Goal: Transaction & Acquisition: Purchase product/service

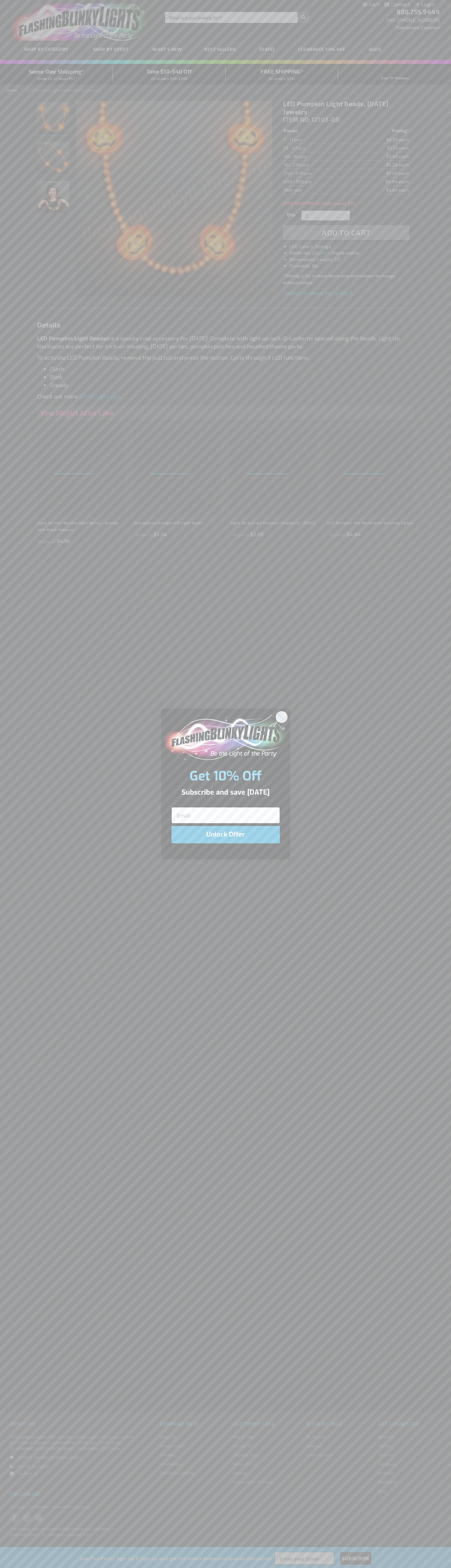
click at [282, 716] on icon "Close dialog" at bounding box center [281, 716] width 5 height 5
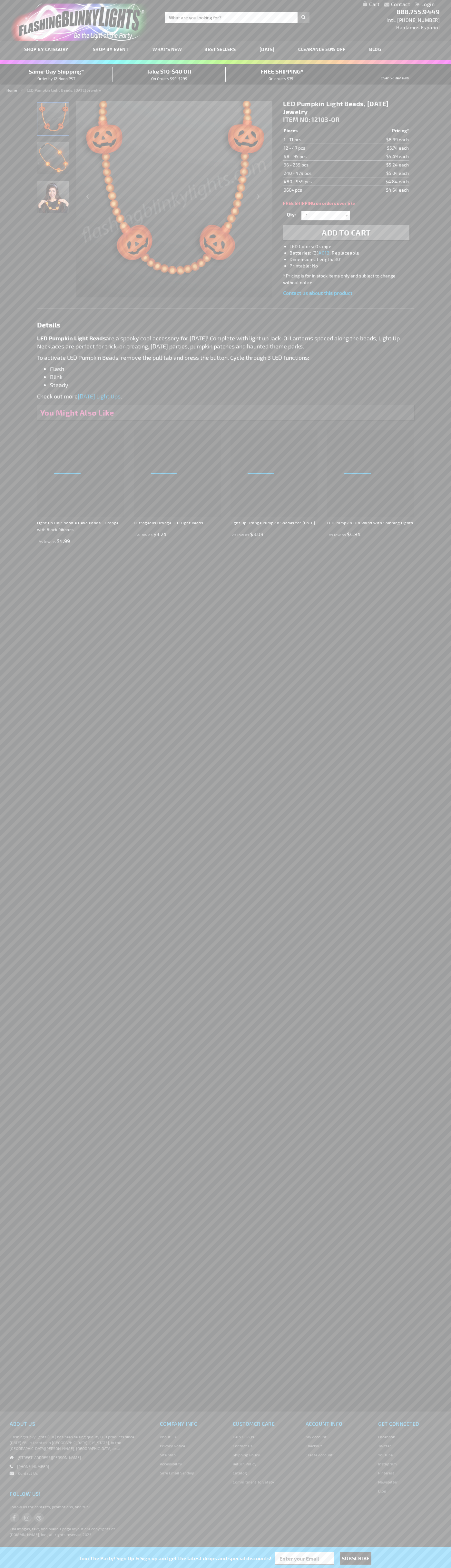
click at [353, 246] on li "LED Colors: Orange" at bounding box center [353, 246] width 127 height 7
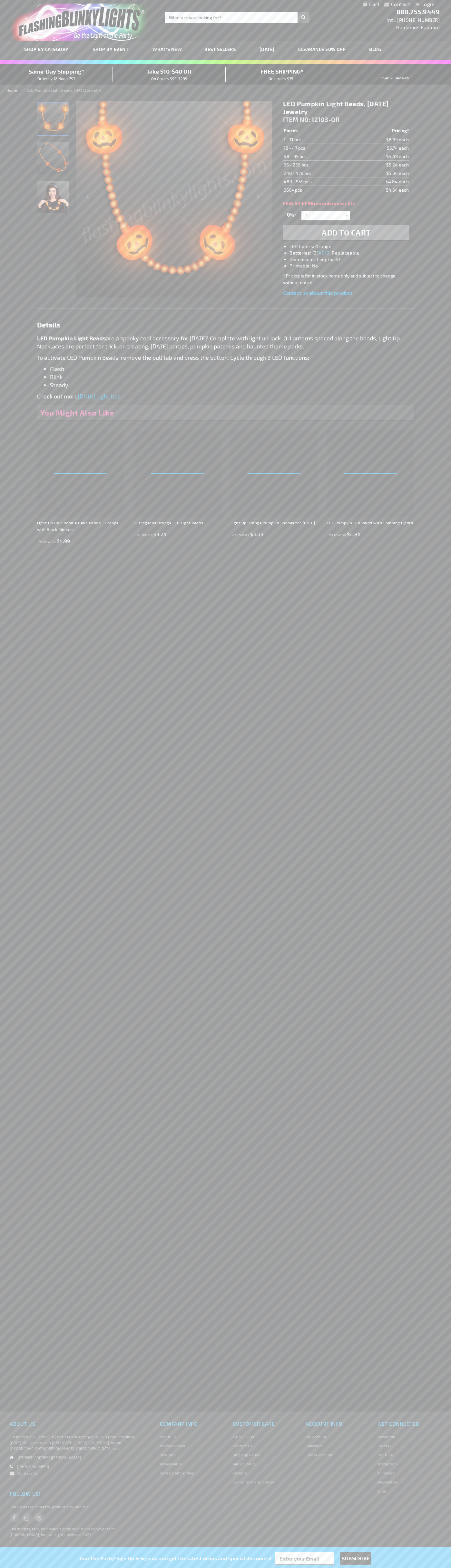
click at [347, 232] on span "Add to Cart" at bounding box center [346, 232] width 49 height 9
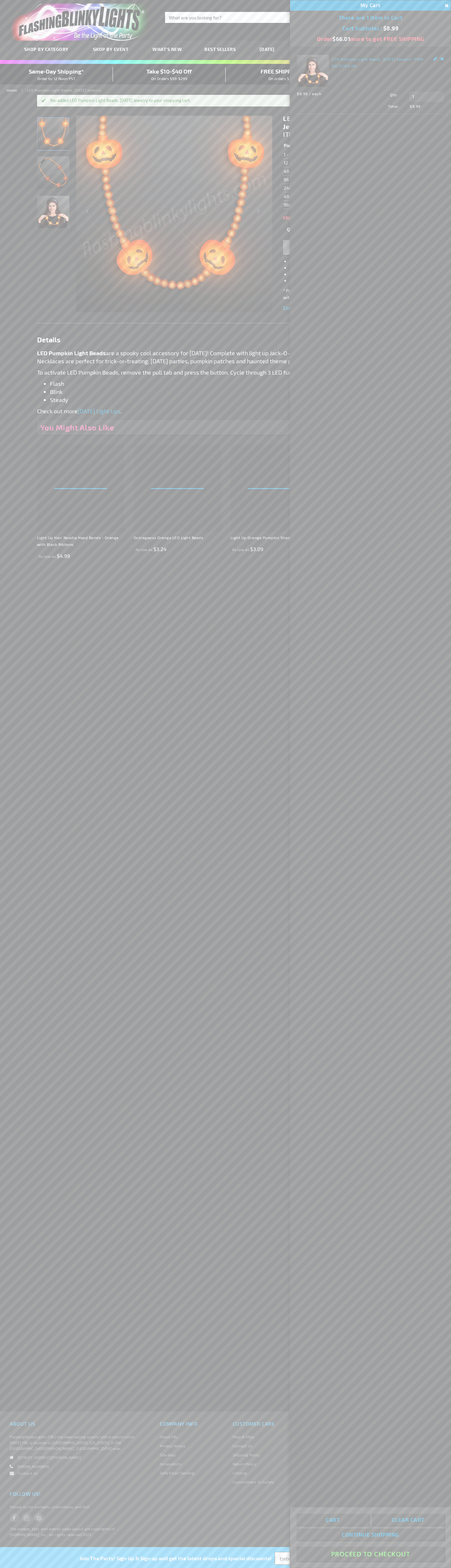
click at [370, 1554] on button "Proceed To Checkout" at bounding box center [371, 1553] width 148 height 14
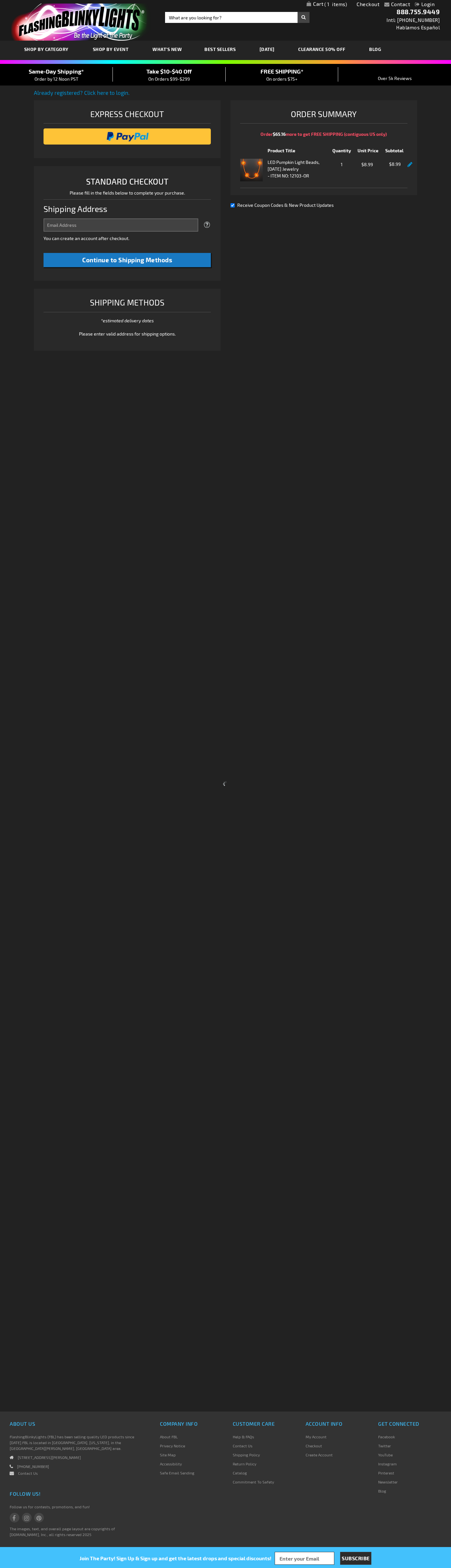
select select "US"
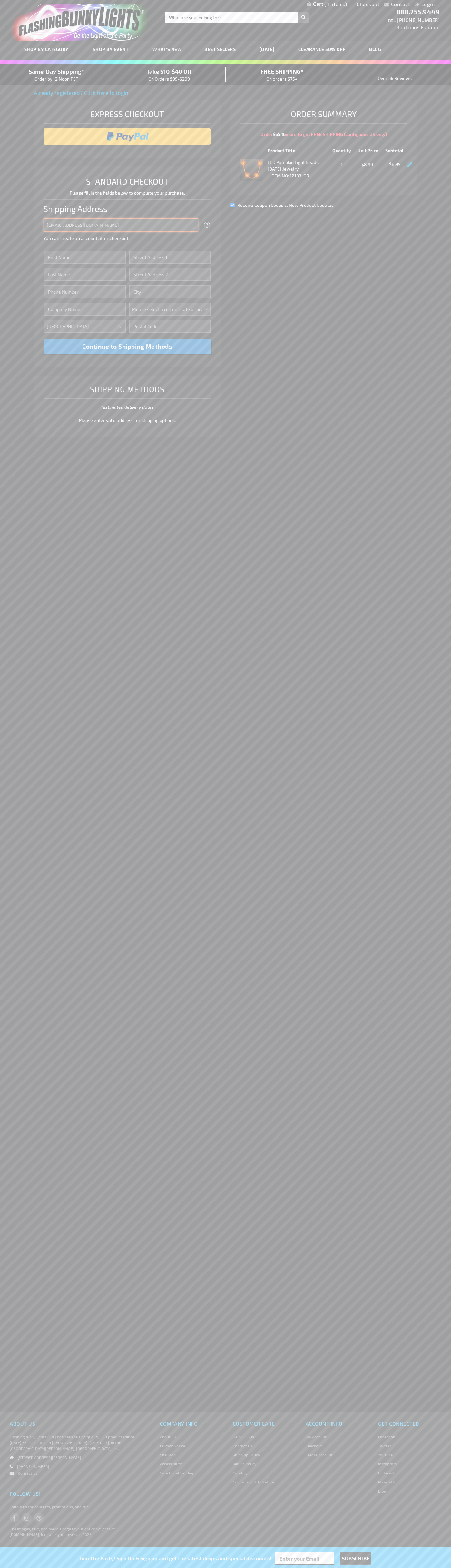
type input "johnsmith005@storebotmail.joonix.net"
type input "John"
type input "4021 Vernon Avenue"
type input "First floor"
type input "st. louis park"
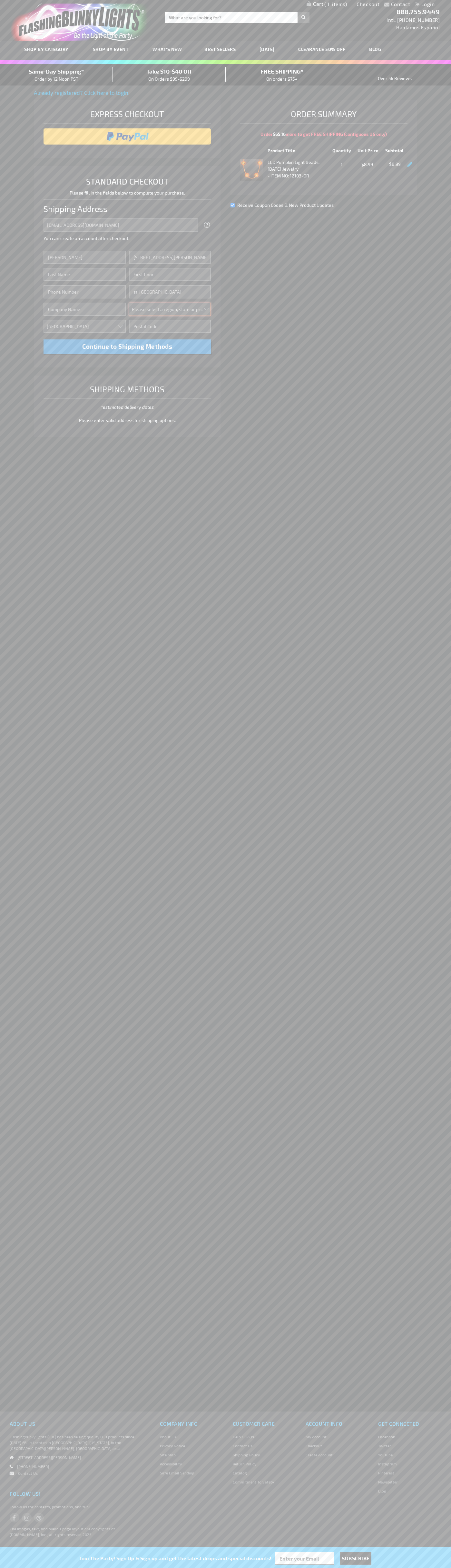
select select "34"
type input "55416"
type input "Smith"
type input "6502530000"
type input "John Smith"
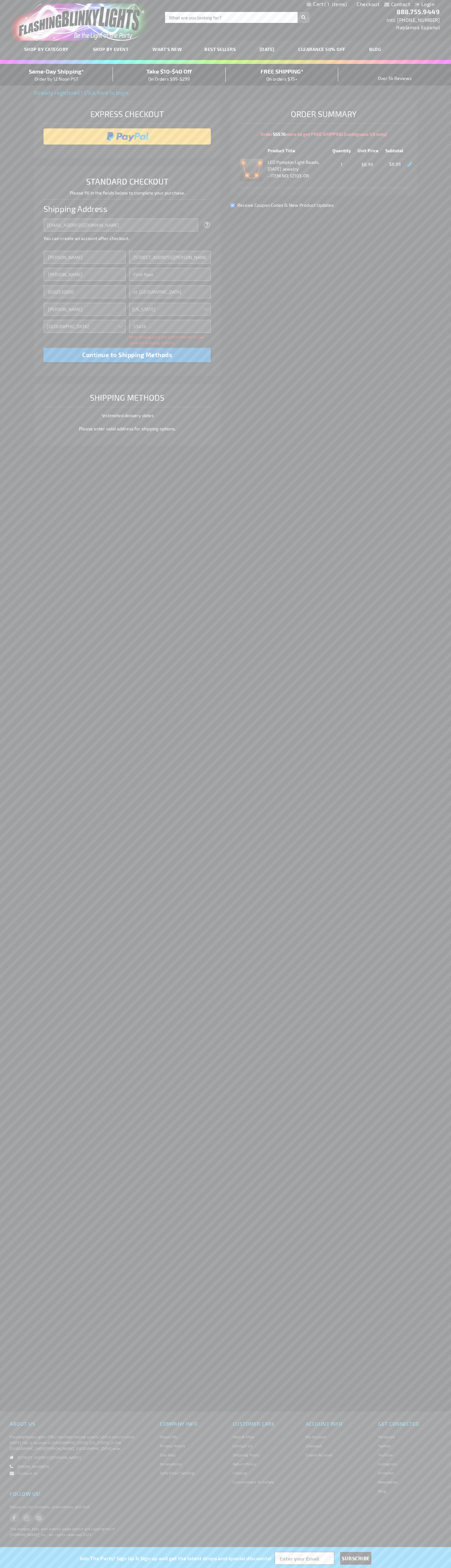
click at [56, 75] on div "Same-Day Shipping* Order by 12 Noon PST" at bounding box center [56, 75] width 113 height 15
click at [128, 137] on input "image" at bounding box center [128, 137] width 161 height 13
